Goal: Task Accomplishment & Management: Use online tool/utility

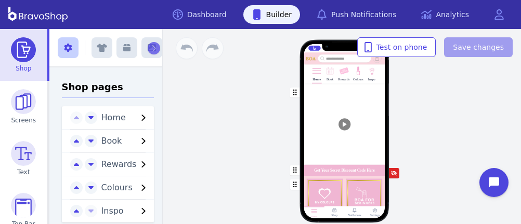
click at [343, 108] on div "button" at bounding box center [343, 124] width 81 height 81
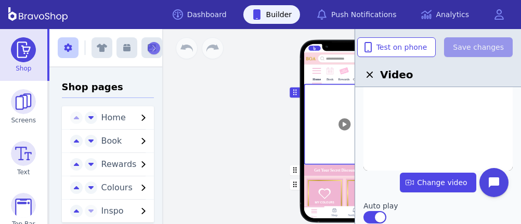
scroll to position [103, 0]
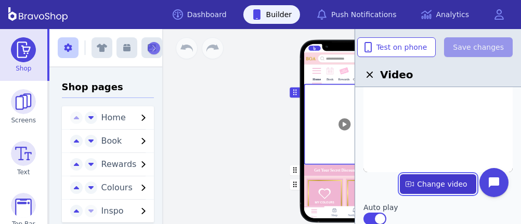
click at [418, 184] on label "button" at bounding box center [438, 185] width 76 height 20
click at [0, 0] on input "file" at bounding box center [0, 0] width 0 height 0
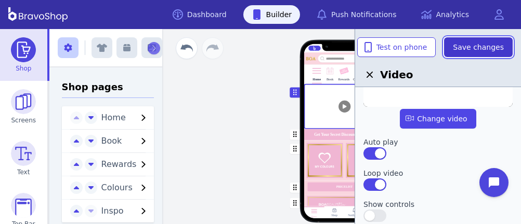
click at [475, 44] on span "Save changes" at bounding box center [478, 47] width 51 height 10
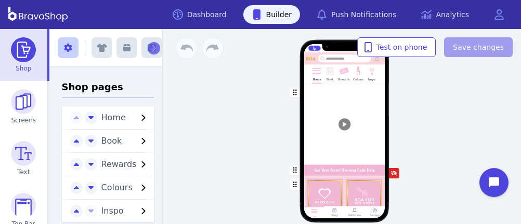
click at [343, 108] on div "button" at bounding box center [343, 124] width 81 height 81
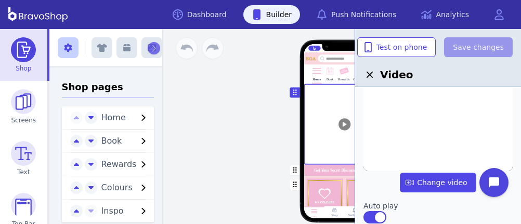
scroll to position [103, 0]
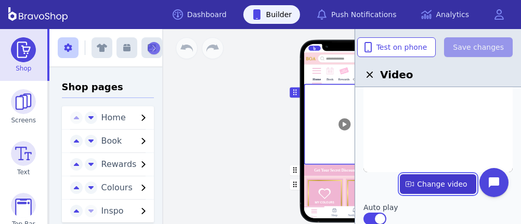
click at [418, 184] on label "button" at bounding box center [438, 185] width 76 height 20
click at [0, 0] on input "file" at bounding box center [0, 0] width 0 height 0
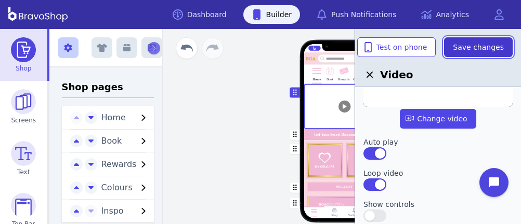
click at [475, 44] on span "Save changes" at bounding box center [478, 47] width 51 height 10
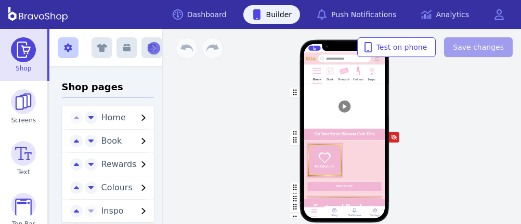
click at [241, 86] on div "Home Book Rewards Colours Inspo Get Your Secret Discount Code Here PRICELIST Fe…" at bounding box center [343, 126] width 353 height 195
click at [312, 103] on div "button" at bounding box center [343, 106] width 81 height 45
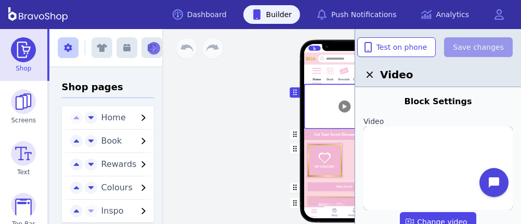
click at [312, 103] on div "button" at bounding box center [343, 106] width 81 height 45
click at [447, 215] on label "button" at bounding box center [438, 223] width 76 height 20
click at [0, 0] on input "file" at bounding box center [0, 0] width 0 height 0
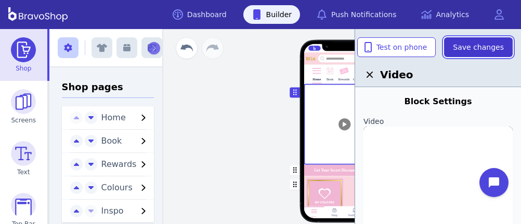
click at [480, 44] on span "Save changes" at bounding box center [478, 47] width 51 height 10
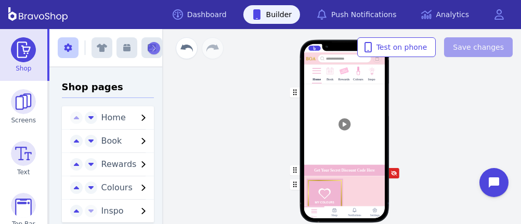
click at [468, 100] on div "Home Book Rewards Colours Inspo Get Your Secret Discount Code Here PRICELIST Fe…" at bounding box center [343, 126] width 353 height 195
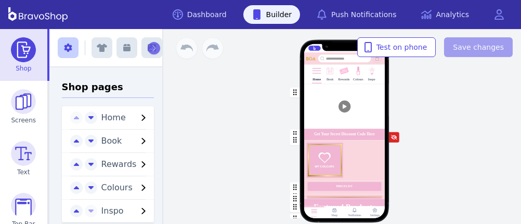
click at [241, 86] on div "Home Book Rewards Colours Inspo Get Your Secret Discount Code Here PRICELIST Fe…" at bounding box center [343, 126] width 353 height 195
click at [312, 103] on div "button" at bounding box center [343, 106] width 81 height 45
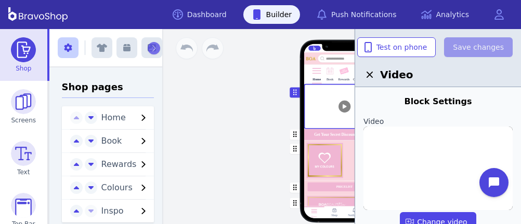
click at [312, 103] on div "button" at bounding box center [343, 106] width 81 height 45
click at [447, 215] on label "button" at bounding box center [438, 223] width 76 height 20
click at [0, 0] on input "file" at bounding box center [0, 0] width 0 height 0
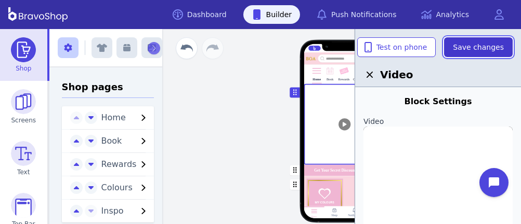
click at [480, 44] on span "Save changes" at bounding box center [478, 47] width 51 height 10
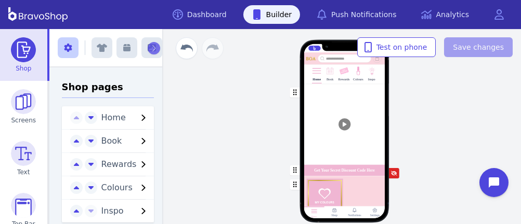
click at [468, 100] on div "Home Book Rewards Colours Inspo Get Your Secret Discount Code Here PRICELIST Fe…" at bounding box center [343, 126] width 353 height 195
